Goal: Find specific page/section: Find specific page/section

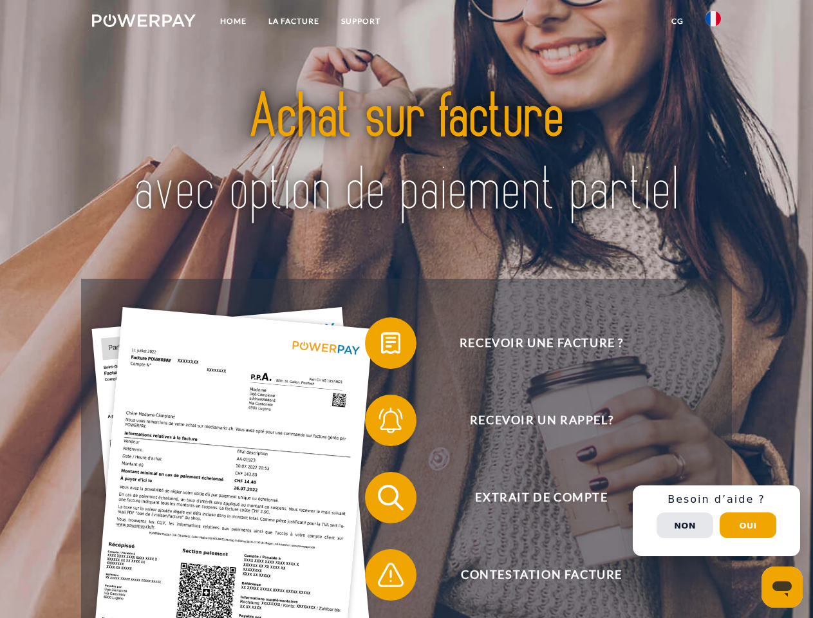
click at [144, 23] on img at bounding box center [144, 20] width 104 height 13
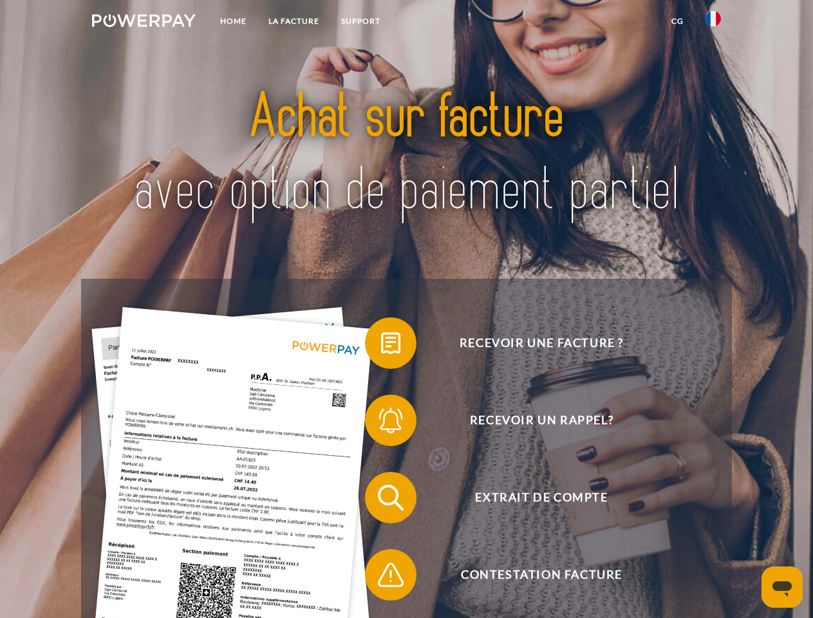
click at [713, 23] on img at bounding box center [713, 18] width 15 height 15
click at [677, 21] on link "CG" at bounding box center [678, 21] width 34 height 23
click at [381, 346] on span at bounding box center [371, 343] width 64 height 64
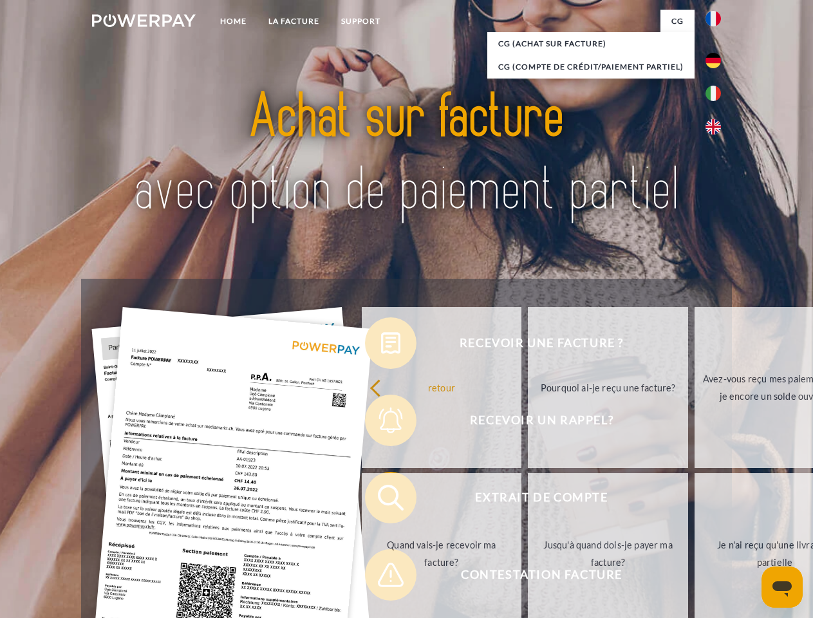
click at [381, 500] on span at bounding box center [371, 497] width 64 height 64
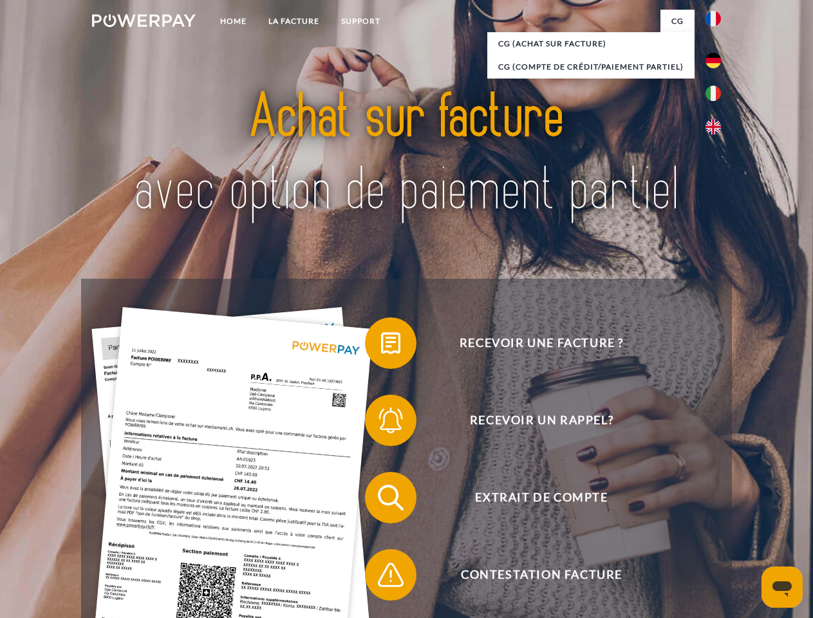
click at [381, 578] on span at bounding box center [371, 575] width 64 height 64
click at [717, 521] on div "Recevoir une facture ? Recevoir un rappel? Extrait de compte retour" at bounding box center [406, 536] width 650 height 515
click at [685, 523] on span "Extrait de compte" at bounding box center [541, 498] width 315 height 52
click at [748, 525] on header "Home LA FACTURE Support" at bounding box center [406, 444] width 813 height 889
